Goal: Check status

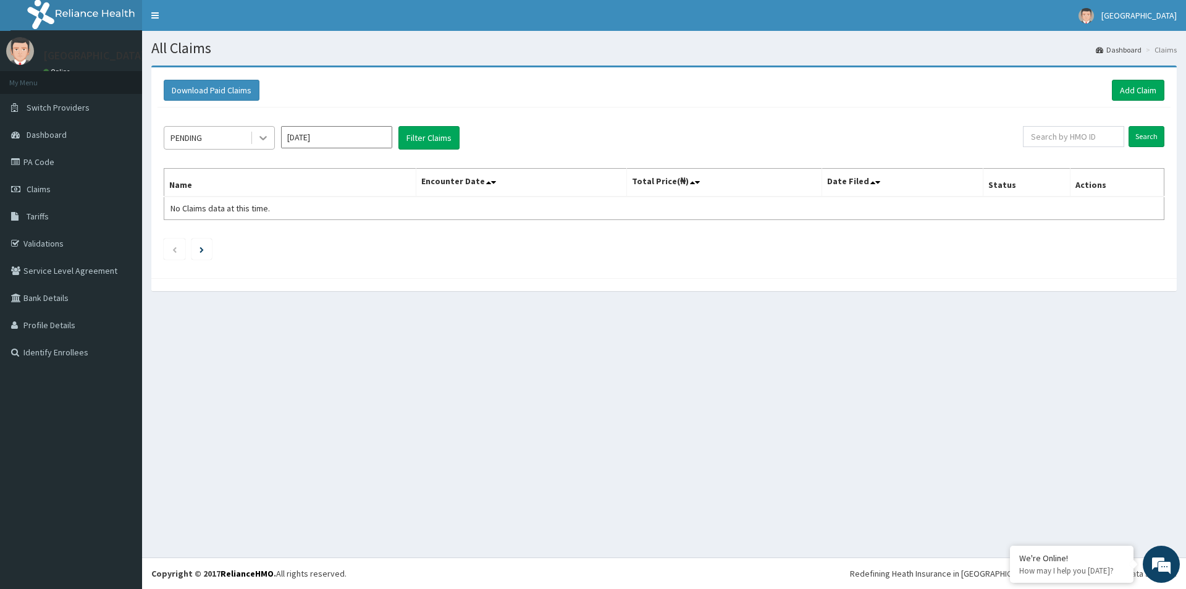
click at [261, 138] on icon at bounding box center [262, 139] width 7 height 4
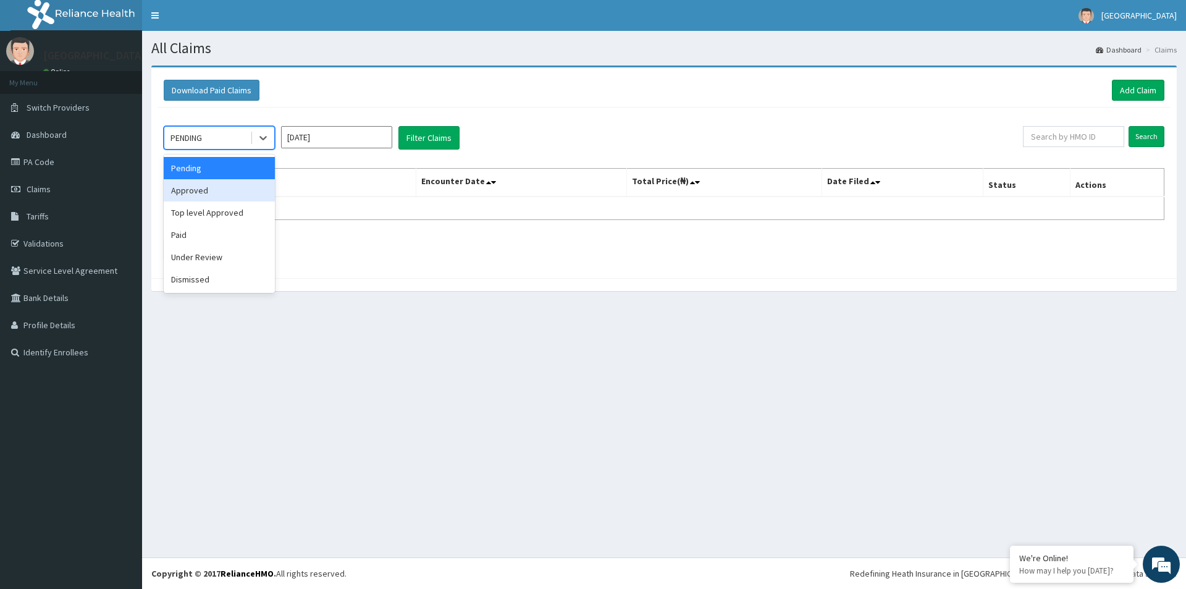
click at [222, 195] on div "Approved" at bounding box center [219, 190] width 111 height 22
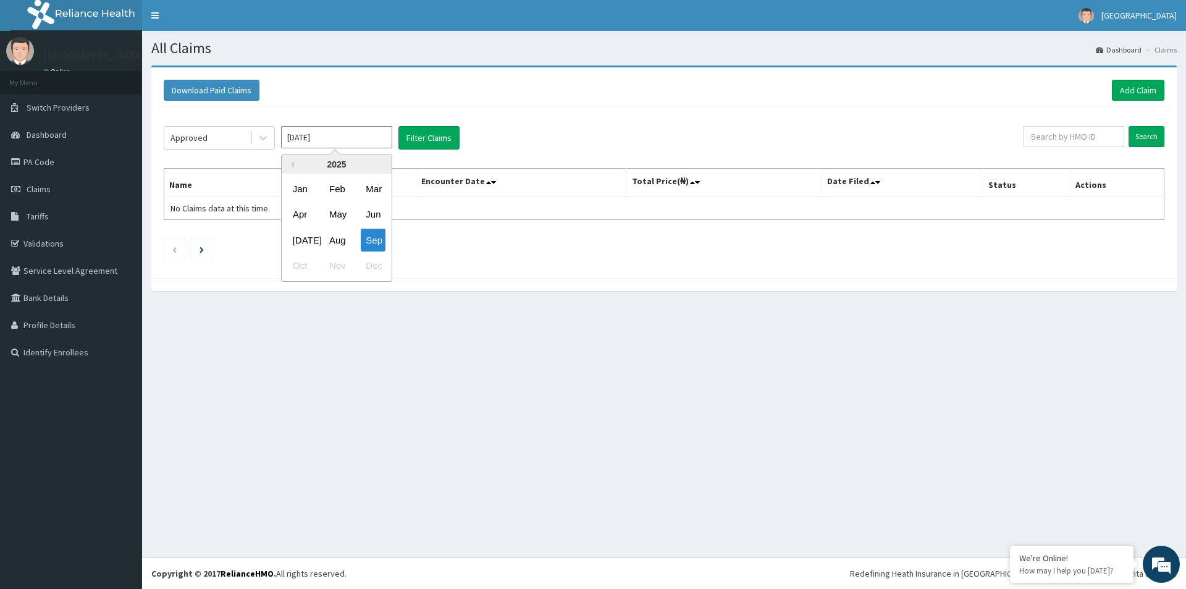
click at [314, 140] on input "[DATE]" at bounding box center [336, 137] width 111 height 22
click at [339, 237] on div "Aug" at bounding box center [336, 240] width 25 height 23
click at [424, 140] on button "Filter Claims" at bounding box center [428, 137] width 61 height 23
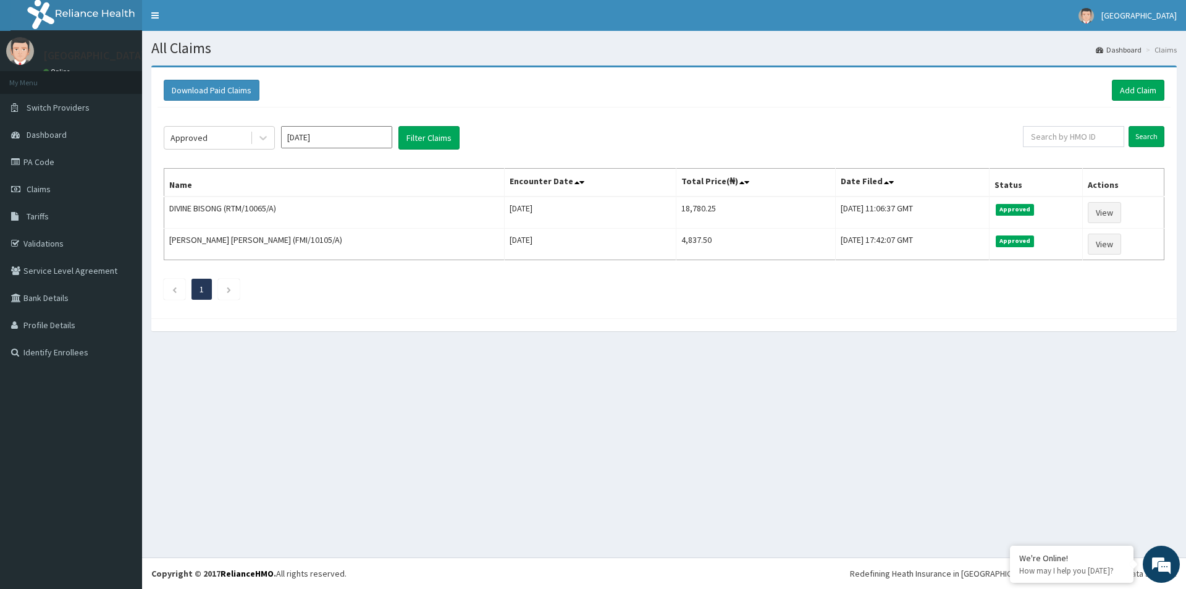
click at [373, 136] on input "Aug 2025" at bounding box center [336, 137] width 111 height 22
click at [303, 237] on div "Jul" at bounding box center [300, 240] width 25 height 23
click at [428, 140] on button "Filter Claims" at bounding box center [428, 137] width 61 height 23
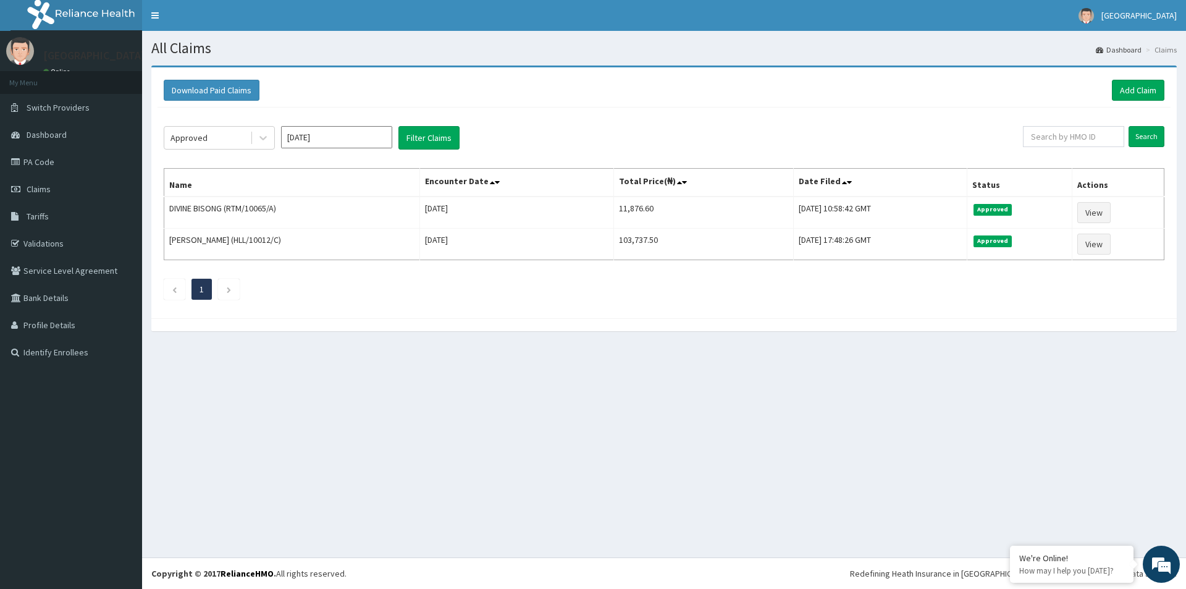
click at [366, 139] on input "Jul 2025" at bounding box center [336, 137] width 111 height 22
click at [374, 242] on div "Sep" at bounding box center [373, 240] width 25 height 23
click at [424, 139] on button "Filter Claims" at bounding box center [428, 137] width 61 height 23
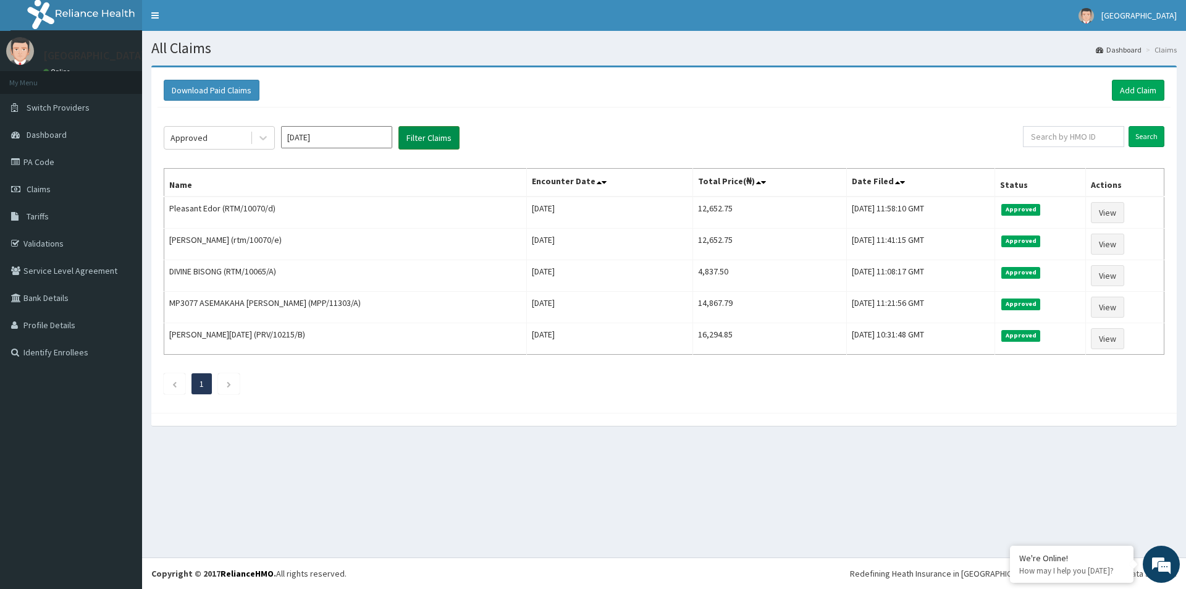
click at [424, 139] on button "Filter Claims" at bounding box center [428, 137] width 61 height 23
click at [353, 135] on input "[DATE]" at bounding box center [336, 137] width 111 height 22
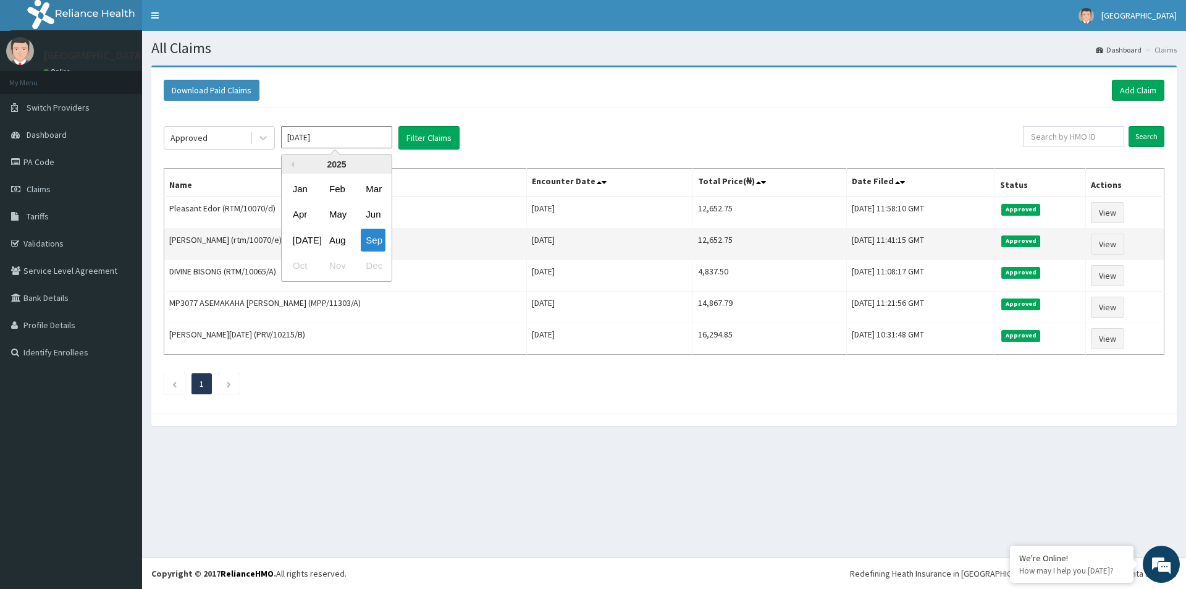
click at [335, 239] on div "Aug" at bounding box center [336, 240] width 25 height 23
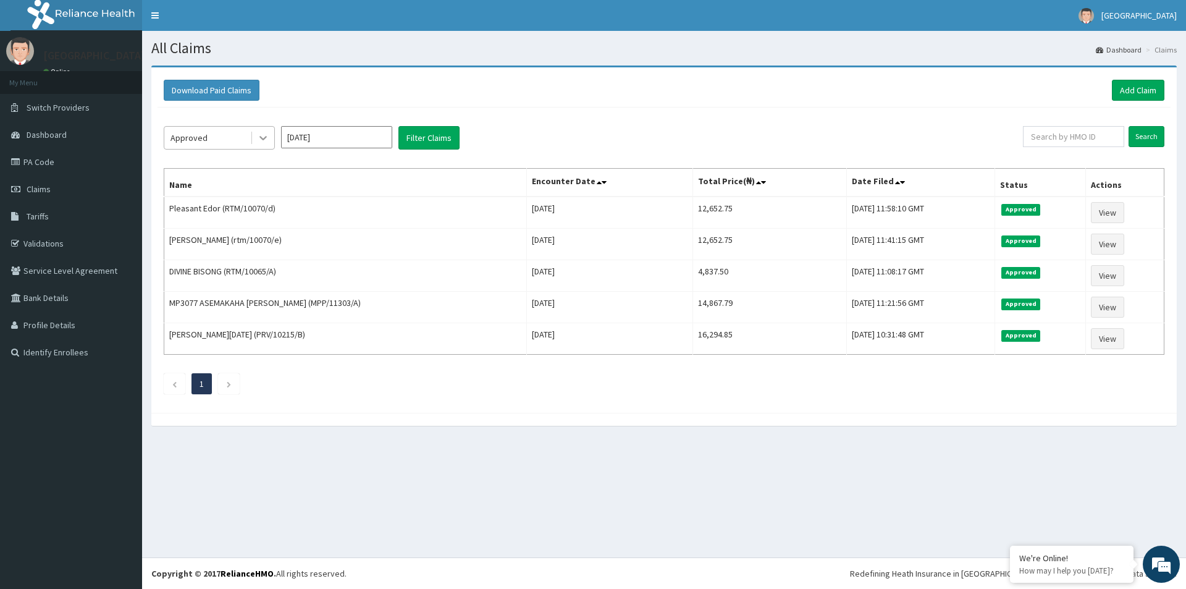
click at [259, 138] on icon at bounding box center [263, 138] width 12 height 12
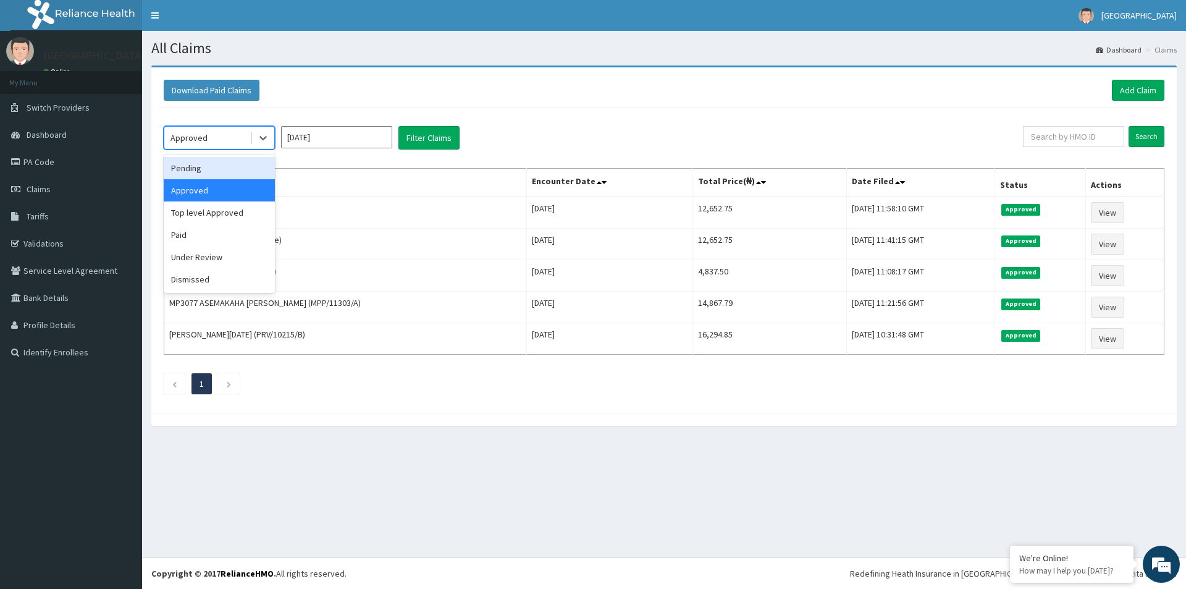
click at [229, 166] on div "Pending" at bounding box center [219, 168] width 111 height 22
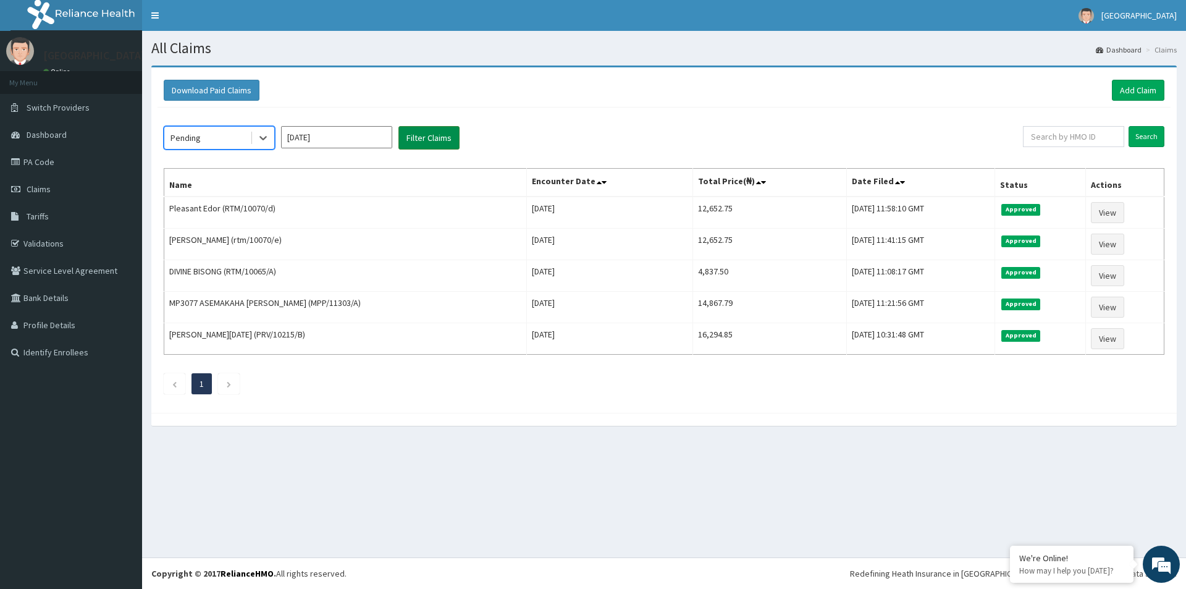
click at [420, 133] on button "Filter Claims" at bounding box center [428, 137] width 61 height 23
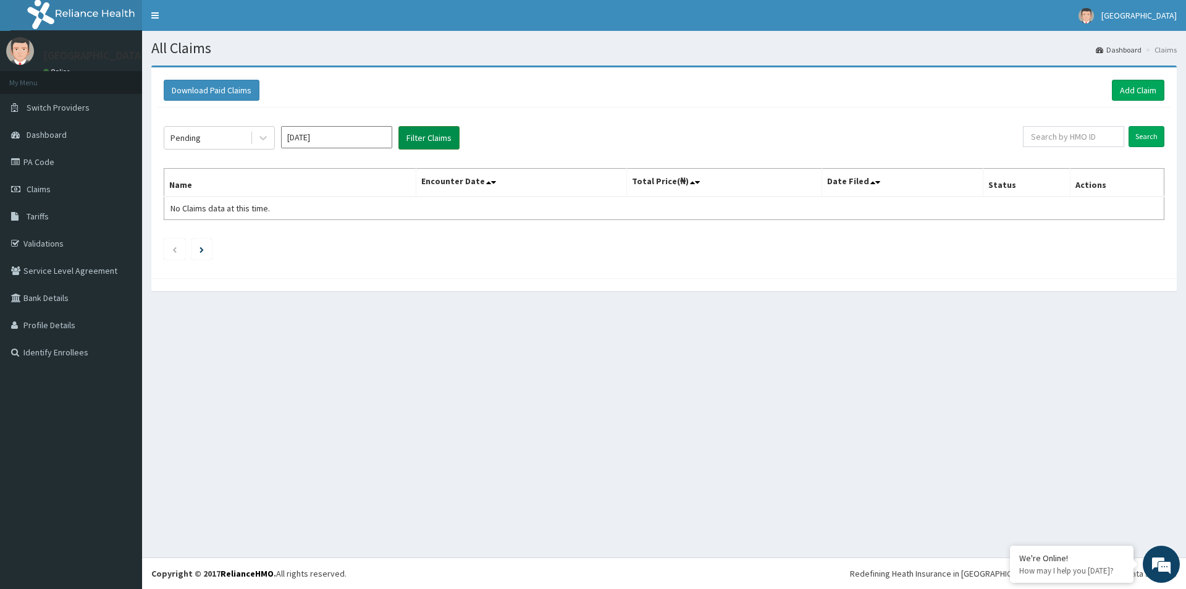
click at [418, 134] on button "Filter Claims" at bounding box center [428, 137] width 61 height 23
click at [363, 140] on input "Aug 2025" at bounding box center [336, 137] width 111 height 22
click at [371, 237] on div "Sep" at bounding box center [373, 240] width 25 height 23
click at [423, 135] on button "Filter Claims" at bounding box center [428, 137] width 61 height 23
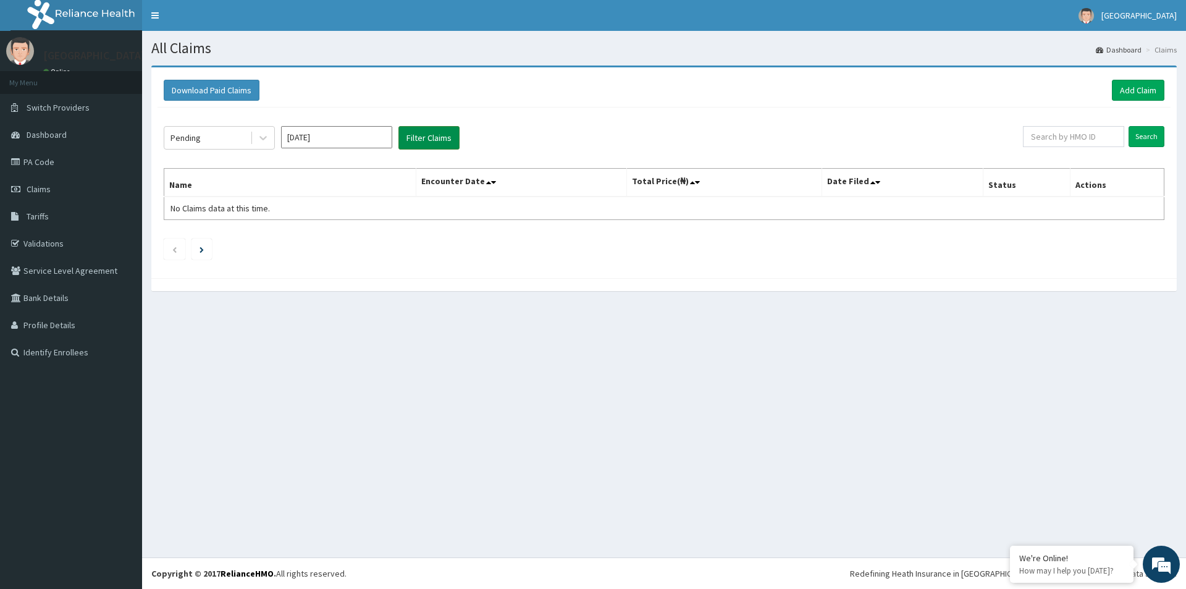
click at [429, 143] on button "Filter Claims" at bounding box center [428, 137] width 61 height 23
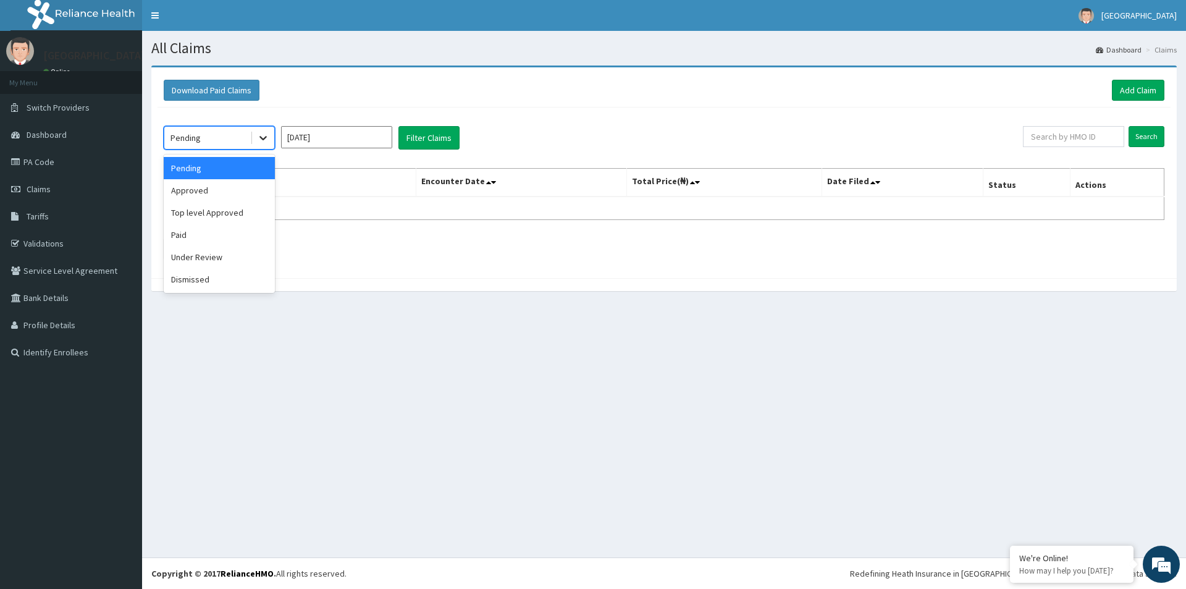
click at [257, 138] on icon at bounding box center [263, 138] width 12 height 12
click at [235, 211] on div "Top level Approved" at bounding box center [219, 212] width 111 height 22
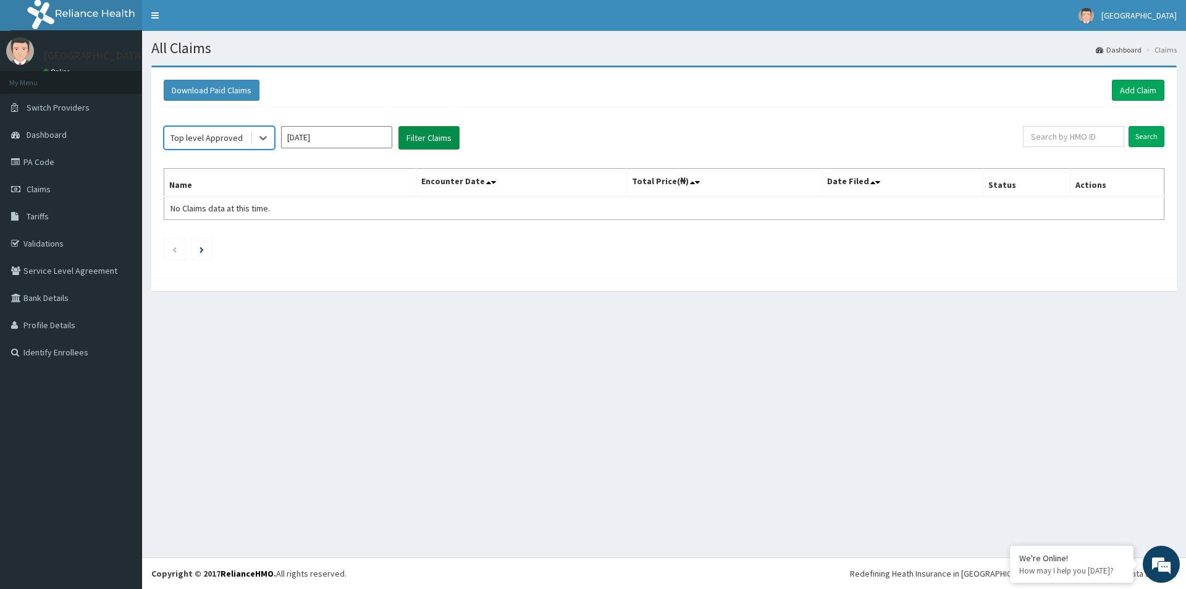
click at [417, 135] on button "Filter Claims" at bounding box center [428, 137] width 61 height 23
click at [381, 135] on input "[DATE]" at bounding box center [336, 137] width 111 height 22
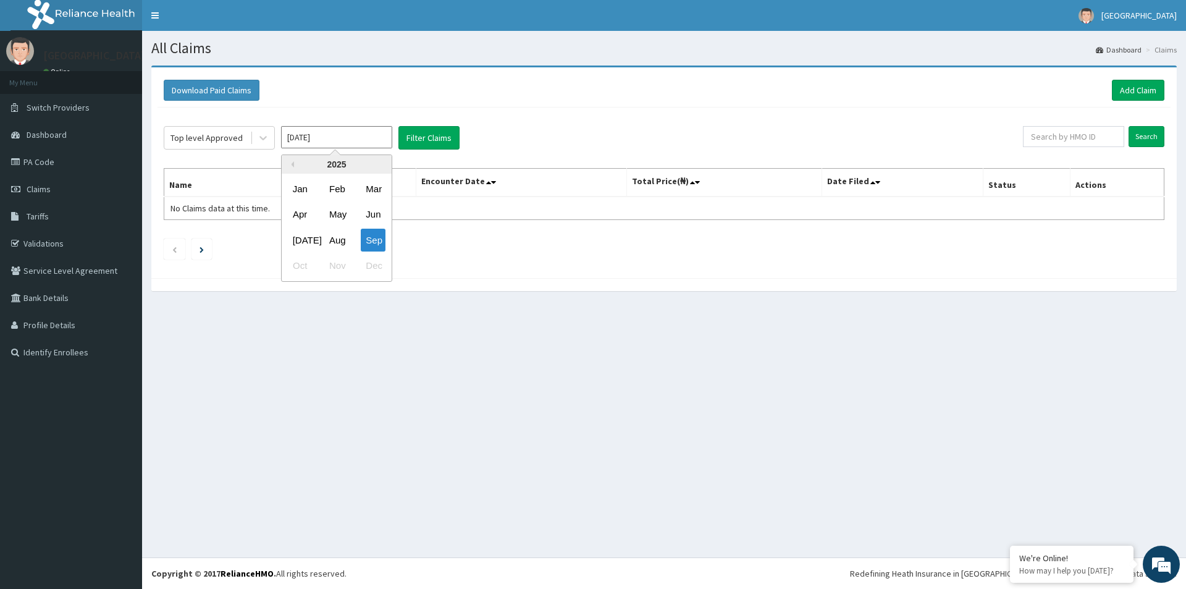
click at [334, 243] on div "Aug" at bounding box center [336, 240] width 25 height 23
click at [414, 134] on button "Filter Claims" at bounding box center [428, 137] width 61 height 23
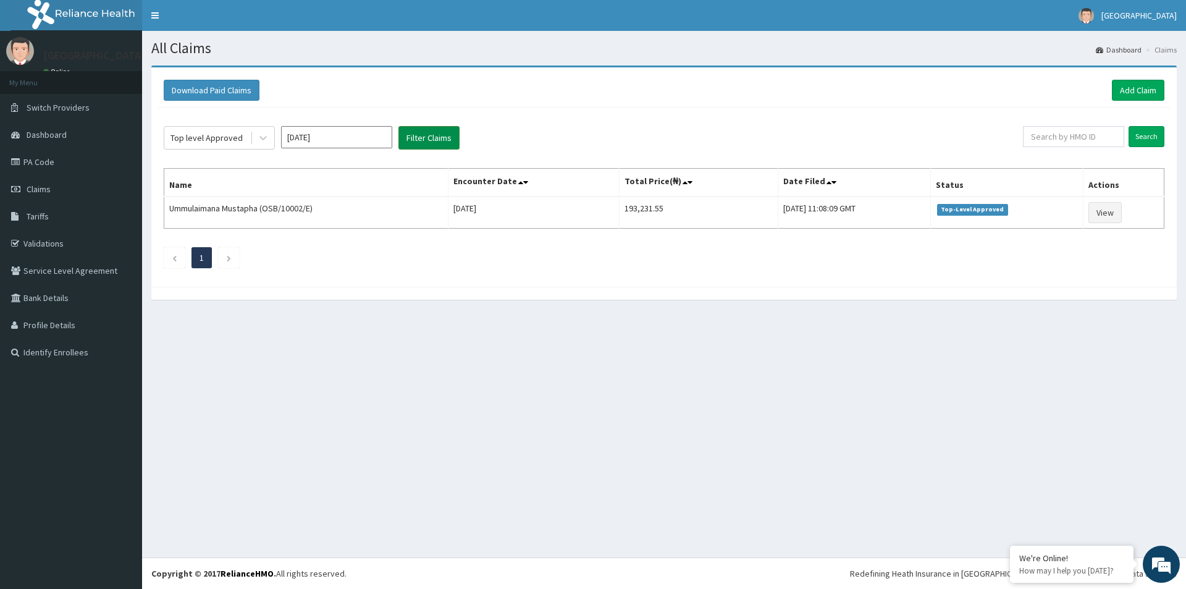
click at [414, 134] on button "Filter Claims" at bounding box center [428, 137] width 61 height 23
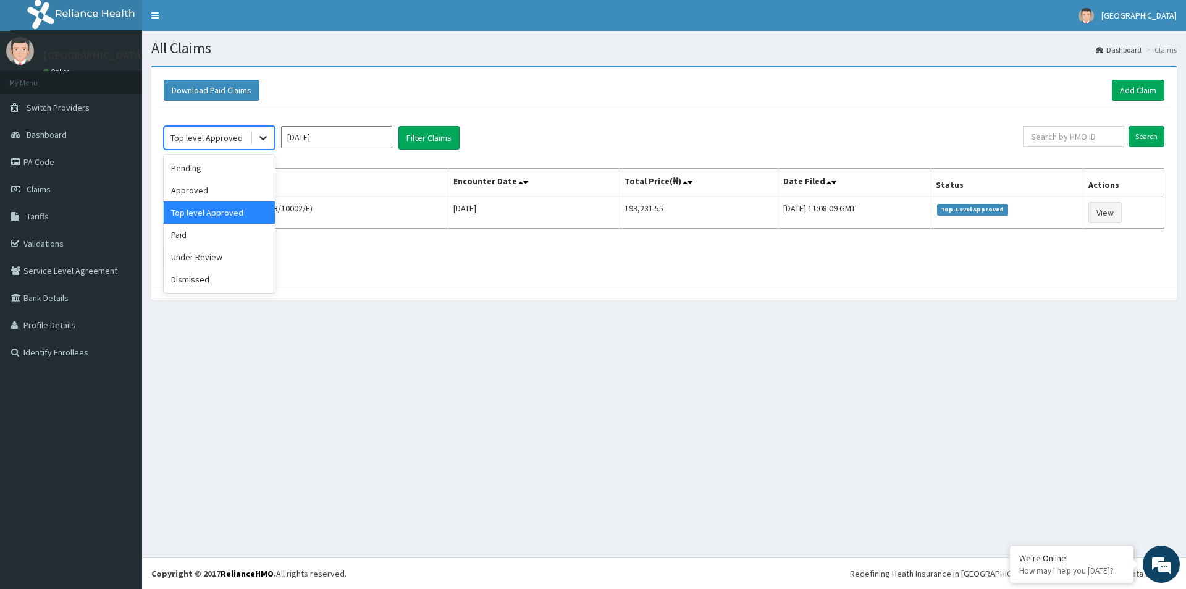
click at [263, 134] on icon at bounding box center [263, 138] width 12 height 12
click at [232, 254] on div "Under Review" at bounding box center [219, 257] width 111 height 22
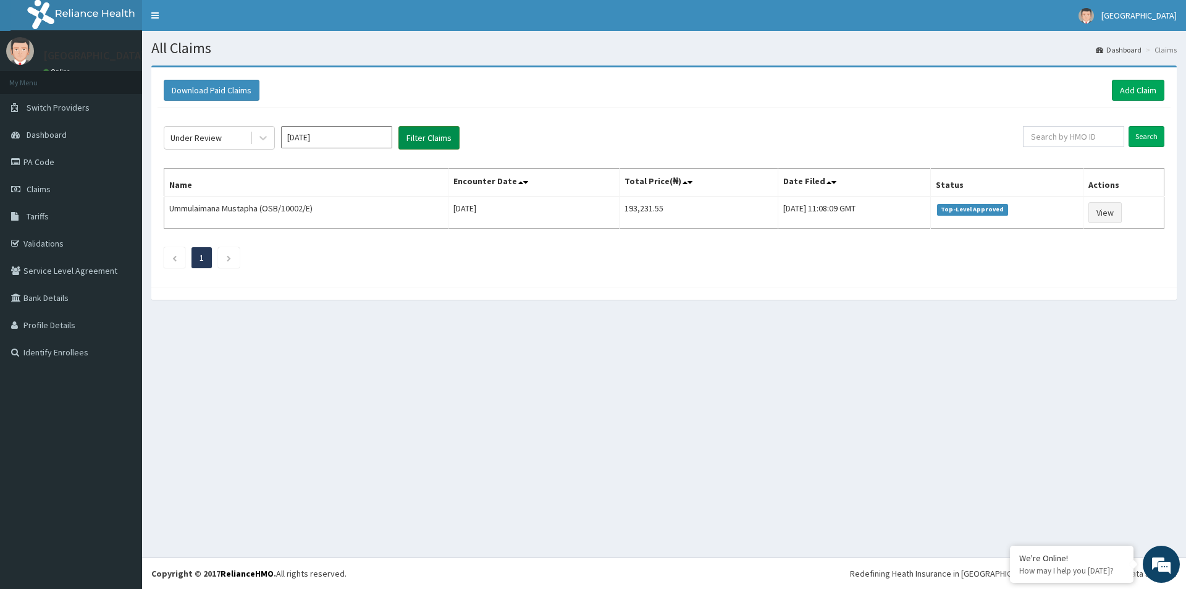
click at [421, 134] on button "Filter Claims" at bounding box center [428, 137] width 61 height 23
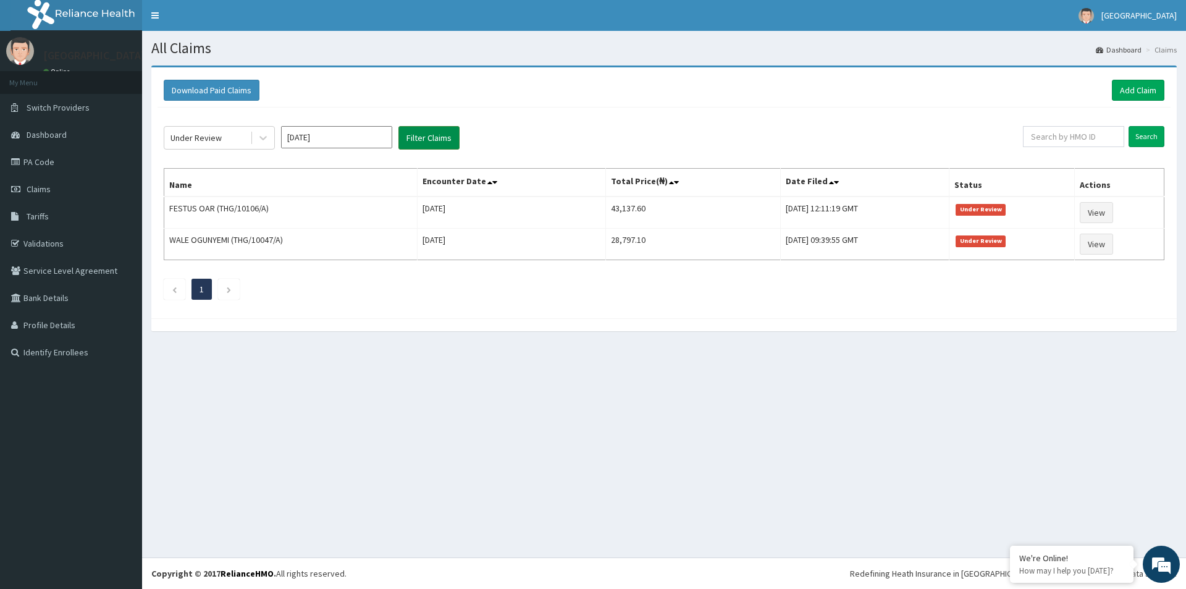
click at [421, 134] on button "Filter Claims" at bounding box center [428, 137] width 61 height 23
click at [374, 140] on input "Aug 2025" at bounding box center [336, 137] width 111 height 22
click at [368, 239] on div "Sep" at bounding box center [373, 240] width 25 height 23
type input "[DATE]"
click at [418, 141] on button "Filter Claims" at bounding box center [428, 137] width 61 height 23
